Goal: Task Accomplishment & Management: Use online tool/utility

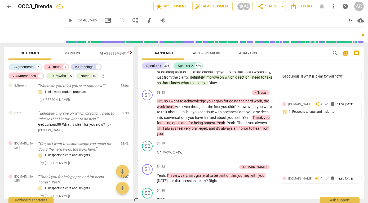
scroll to position [4986, 0]
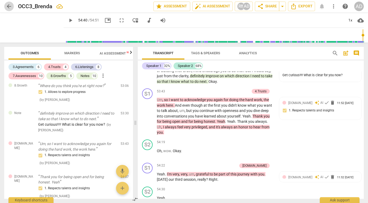
click at [9, 6] on span "arrow_back" at bounding box center [9, 6] width 6 height 6
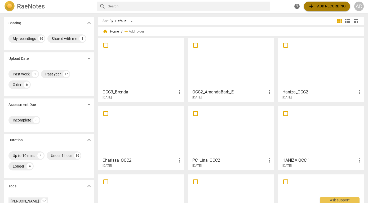
click at [322, 6] on span "add Add recording" at bounding box center [327, 6] width 38 height 6
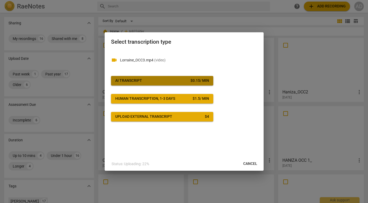
click at [169, 78] on span "AI Transcript $ 0.15 / min" at bounding box center [162, 80] width 94 height 5
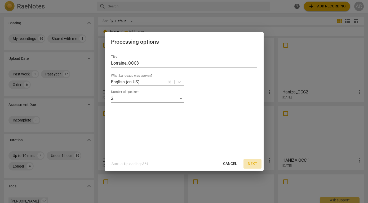
click at [253, 164] on span "Next" at bounding box center [253, 163] width 10 height 5
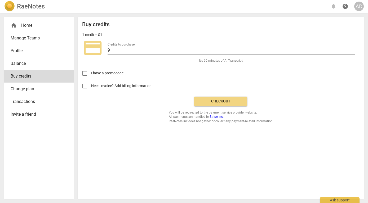
click at [222, 101] on span "Checkout" at bounding box center [220, 101] width 44 height 5
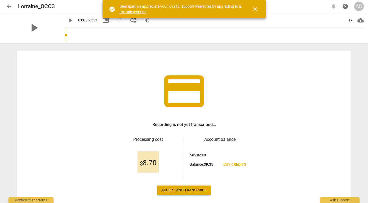
scroll to position [36, 0]
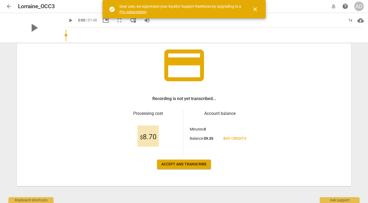
click at [186, 166] on span "Accept and transcribe" at bounding box center [183, 164] width 45 height 5
